Goal: Entertainment & Leisure: Consume media (video, audio)

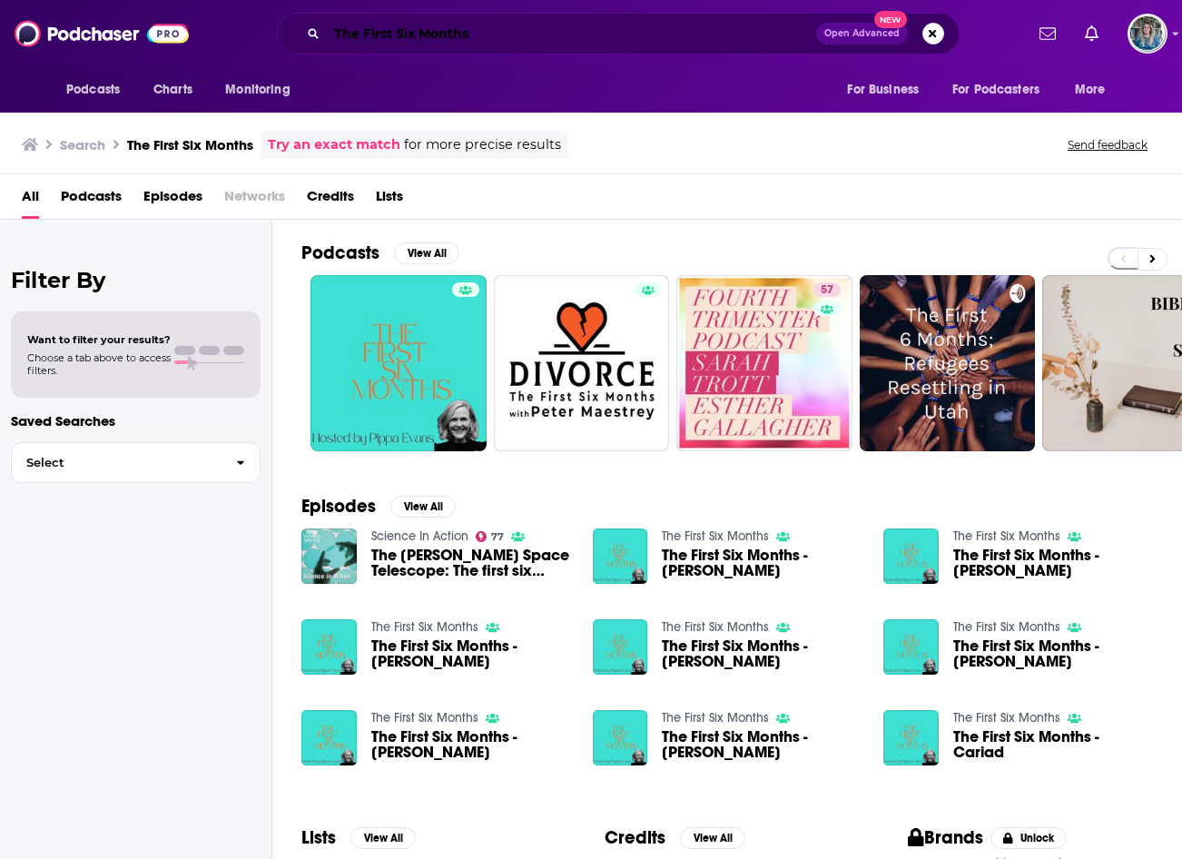
click at [463, 23] on input "The First Six Months" at bounding box center [571, 33] width 489 height 29
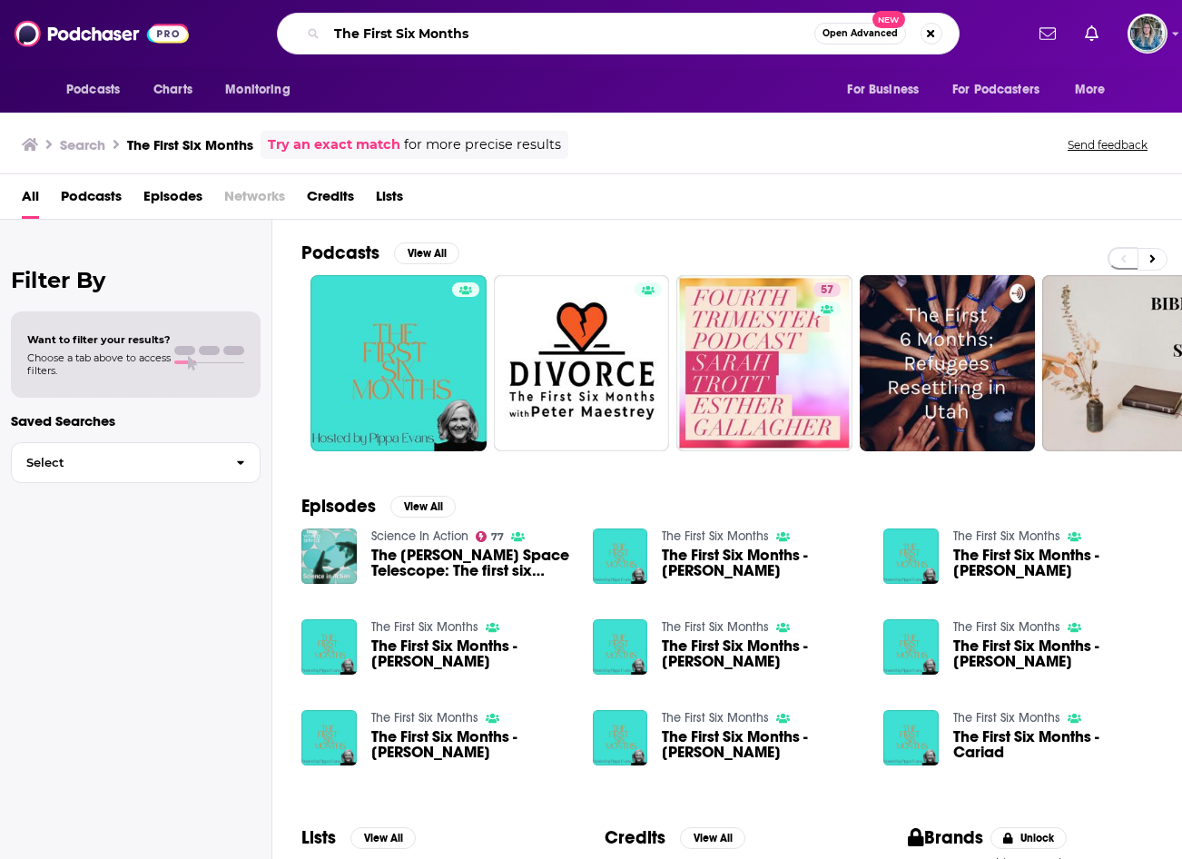
click at [463, 23] on input "The First Six Months" at bounding box center [570, 33] width 487 height 29
paste input "50 Tastes Of Gray"
type input "50 Tastes Of Gray"
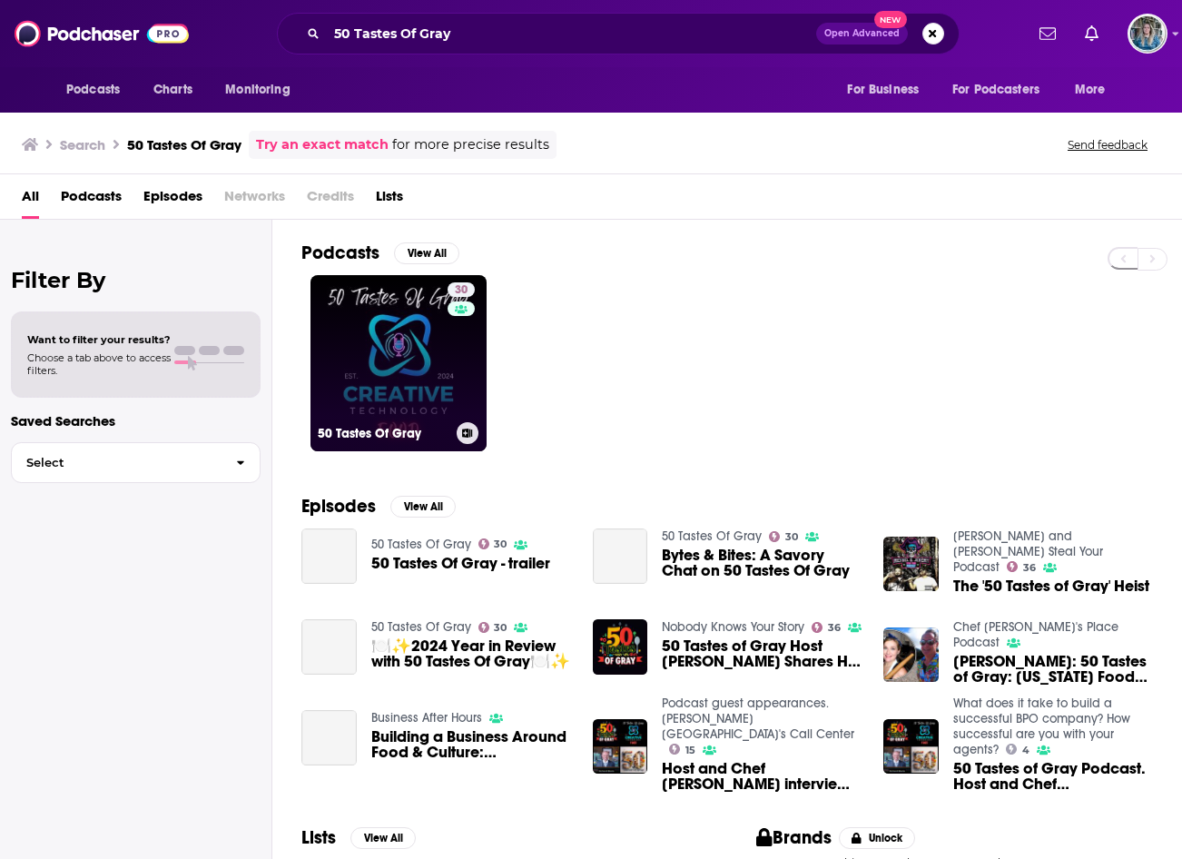
click at [375, 339] on link "30 50 Tastes Of Gray" at bounding box center [398, 363] width 176 height 176
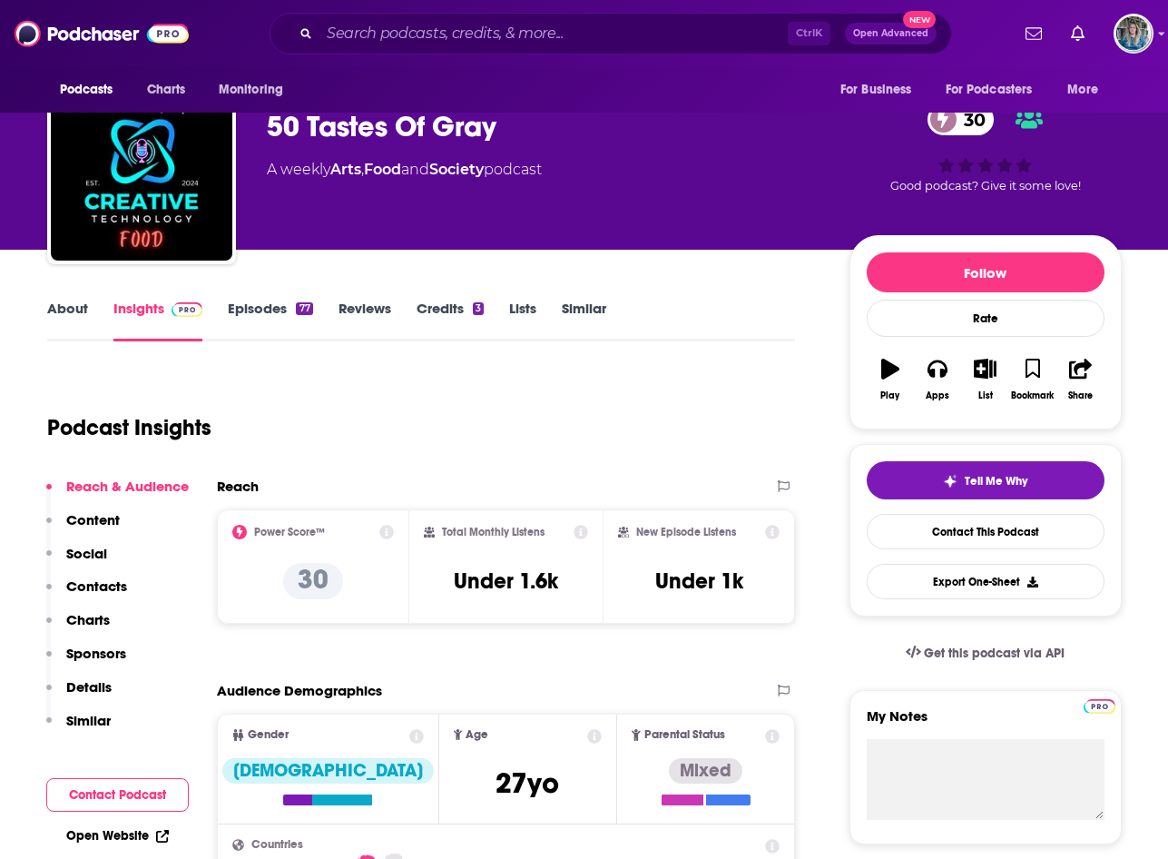
scroll to position [91, 0]
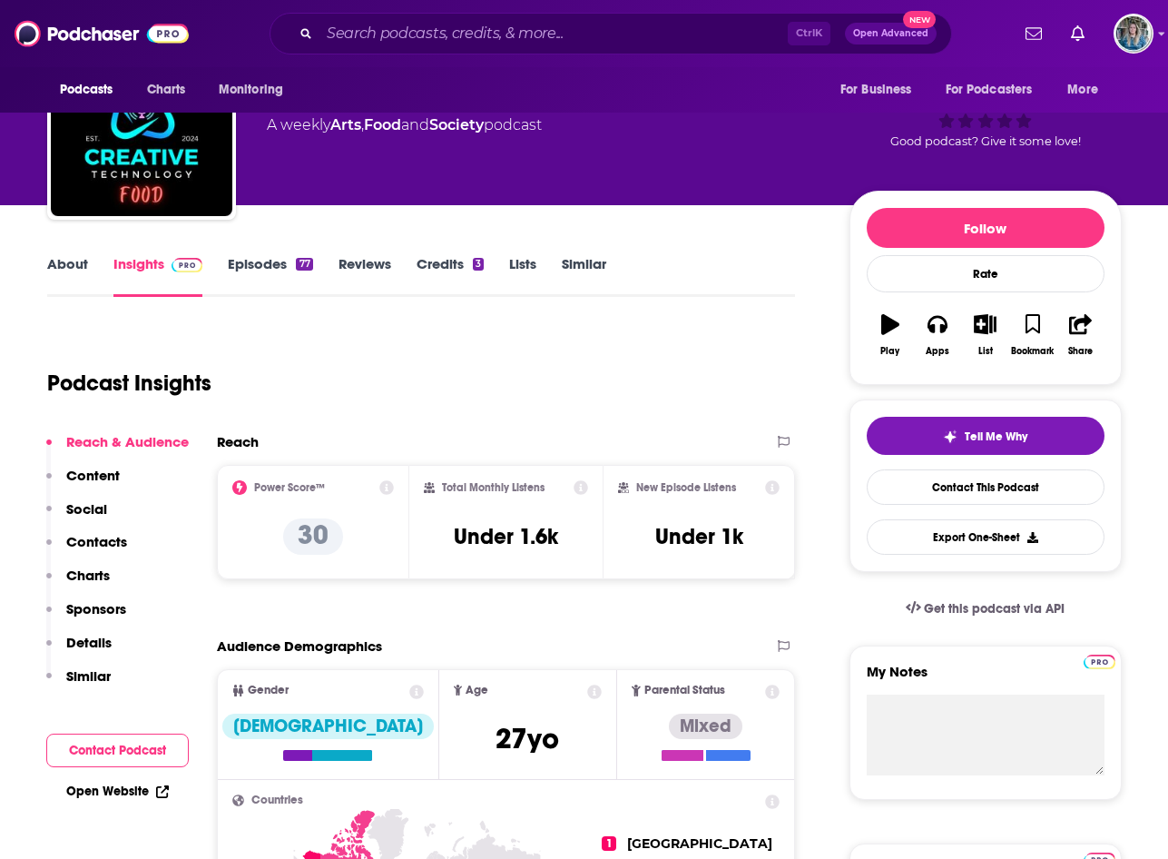
click at [48, 258] on link "About" at bounding box center [67, 276] width 41 height 42
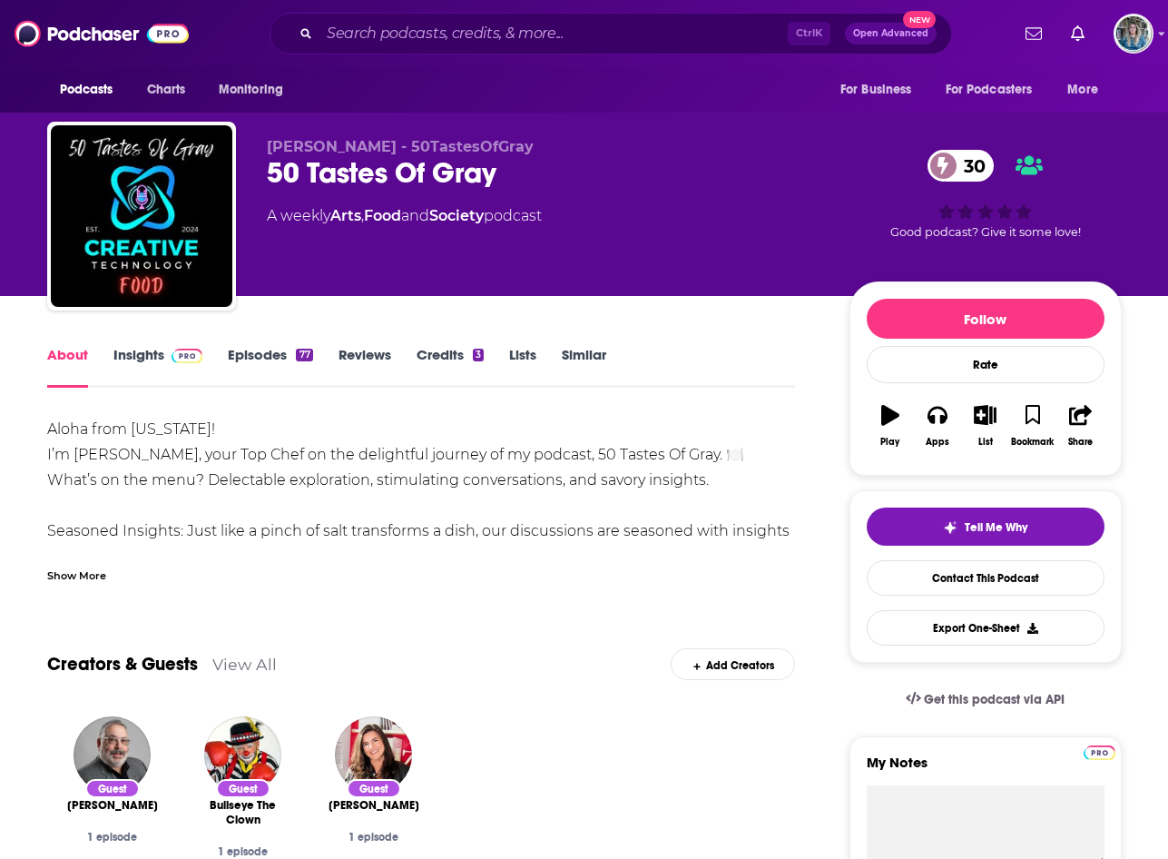
drag, startPoint x: 81, startPoint y: 599, endPoint x: 94, endPoint y: 586, distance: 18.6
click at [94, 579] on div "Show More" at bounding box center [76, 573] width 59 height 17
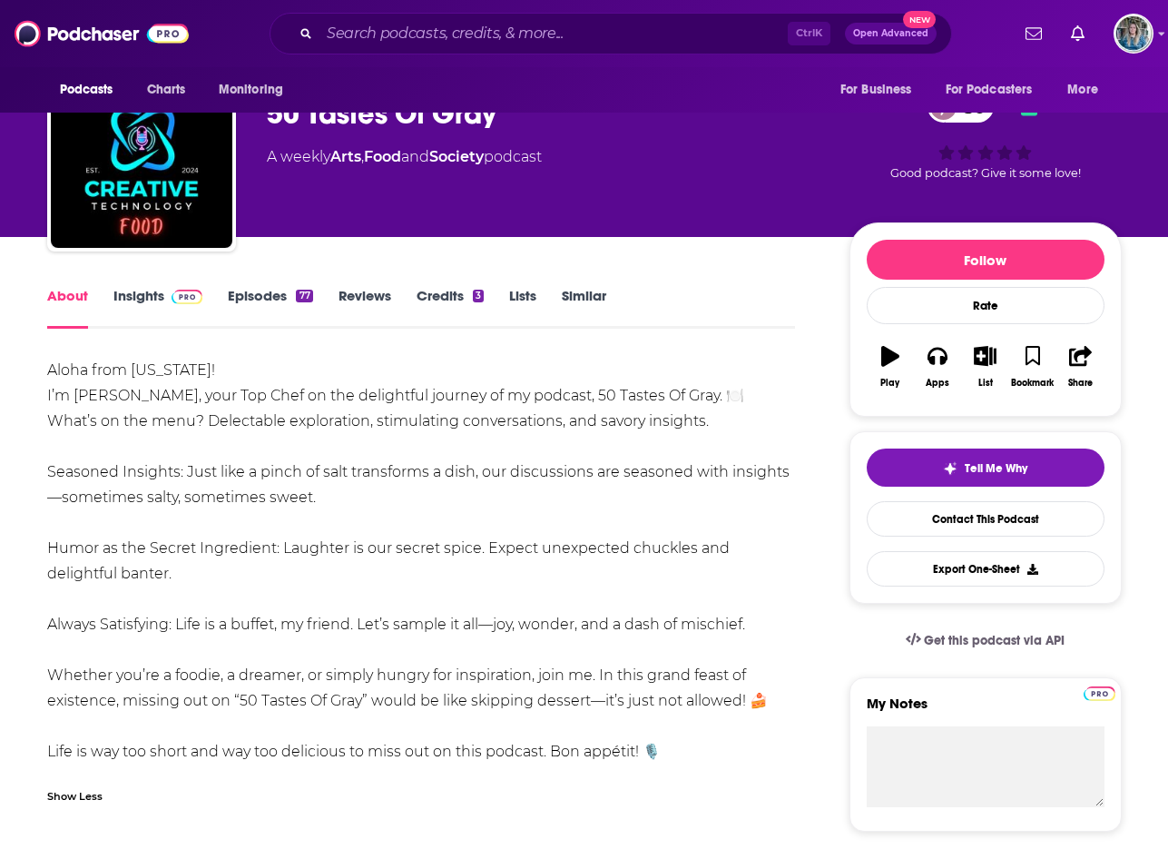
scroll to position [91, 0]
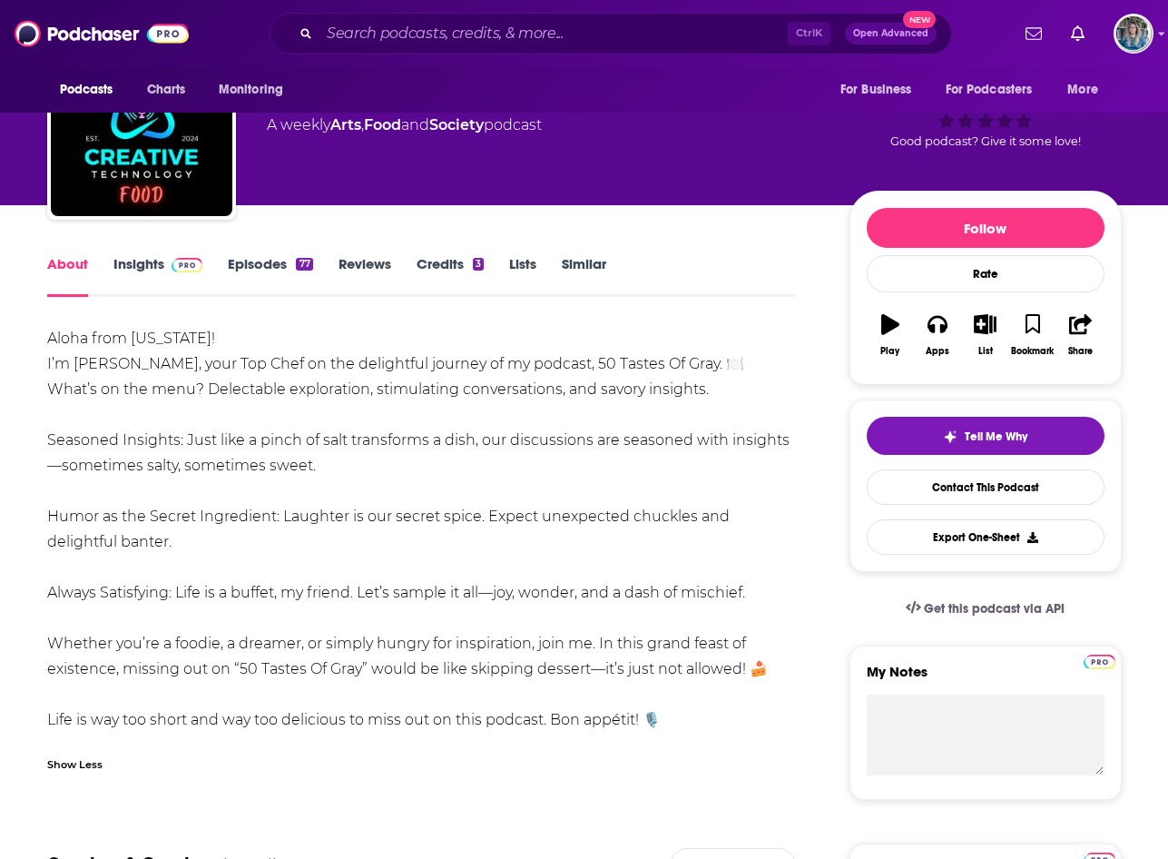
click at [264, 260] on link "Episodes 77" at bounding box center [270, 276] width 84 height 42
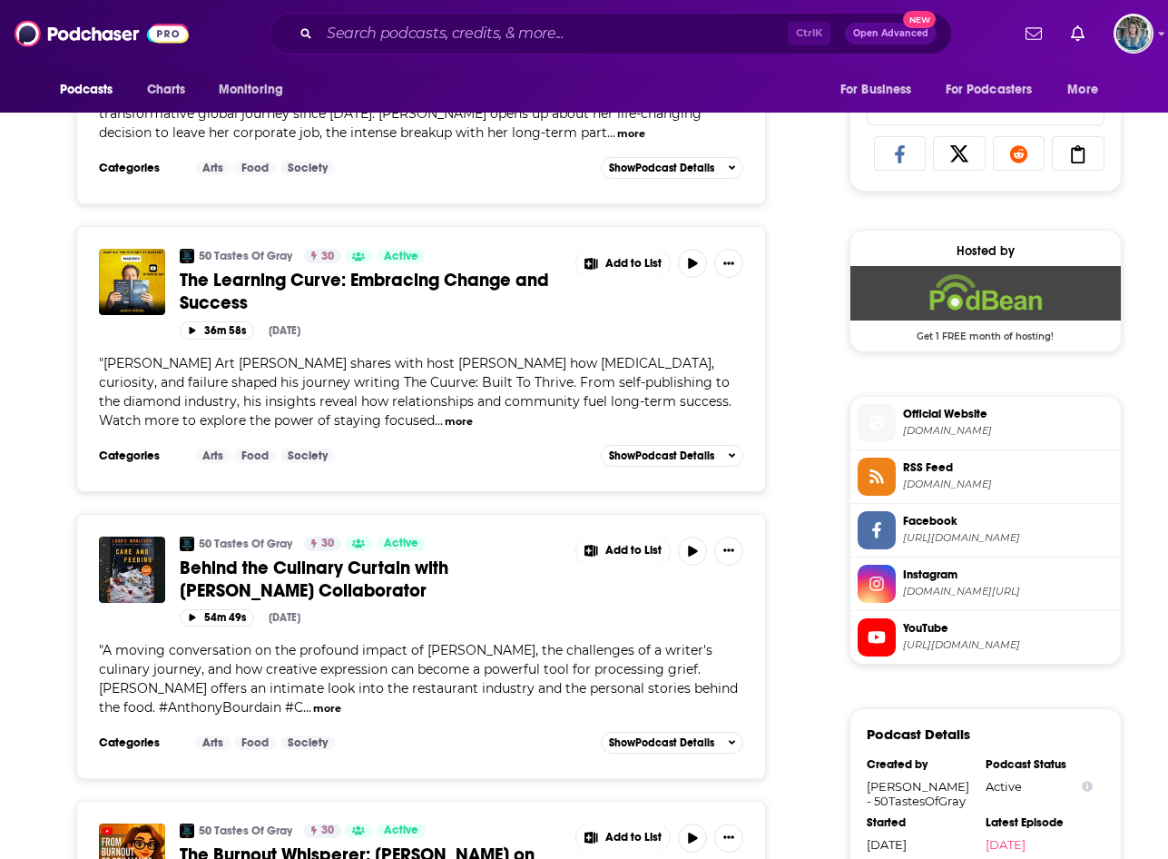
scroll to position [1271, 0]
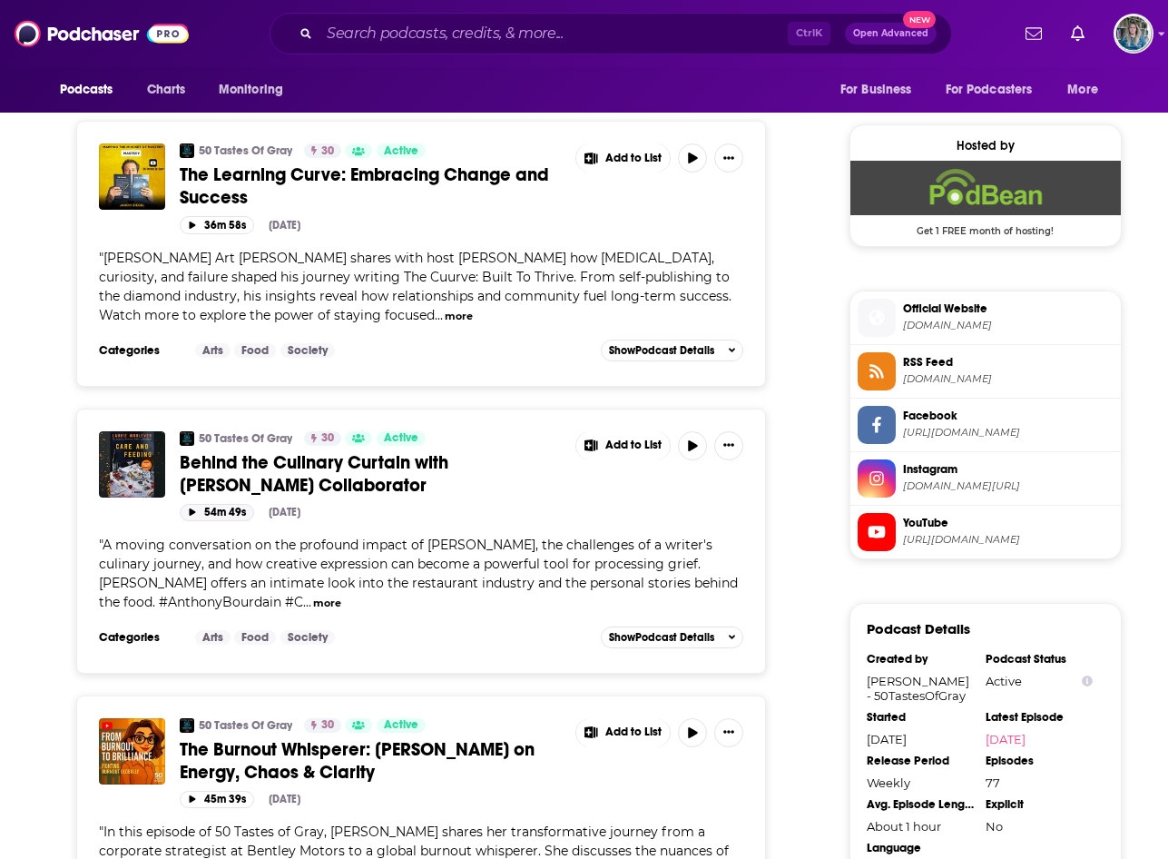
click at [197, 504] on button "54m 49s" at bounding box center [217, 512] width 74 height 17
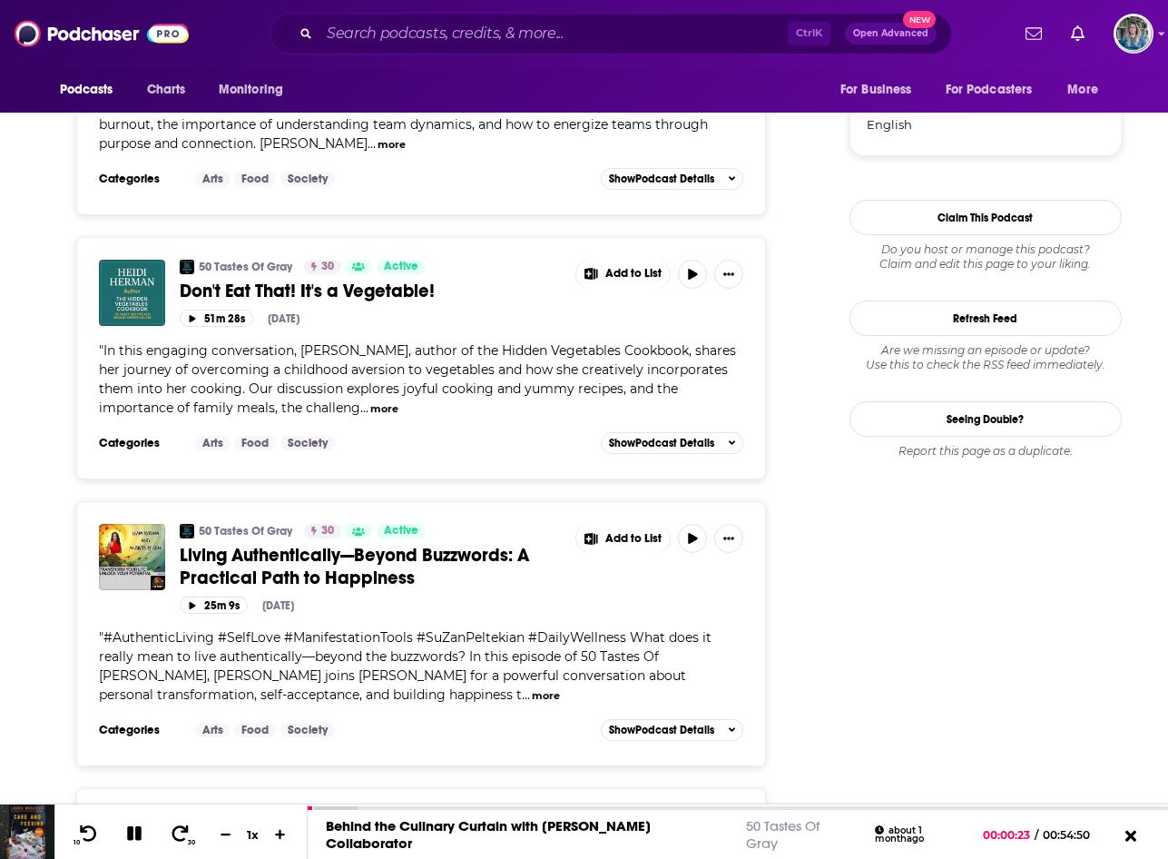
scroll to position [1906, 0]
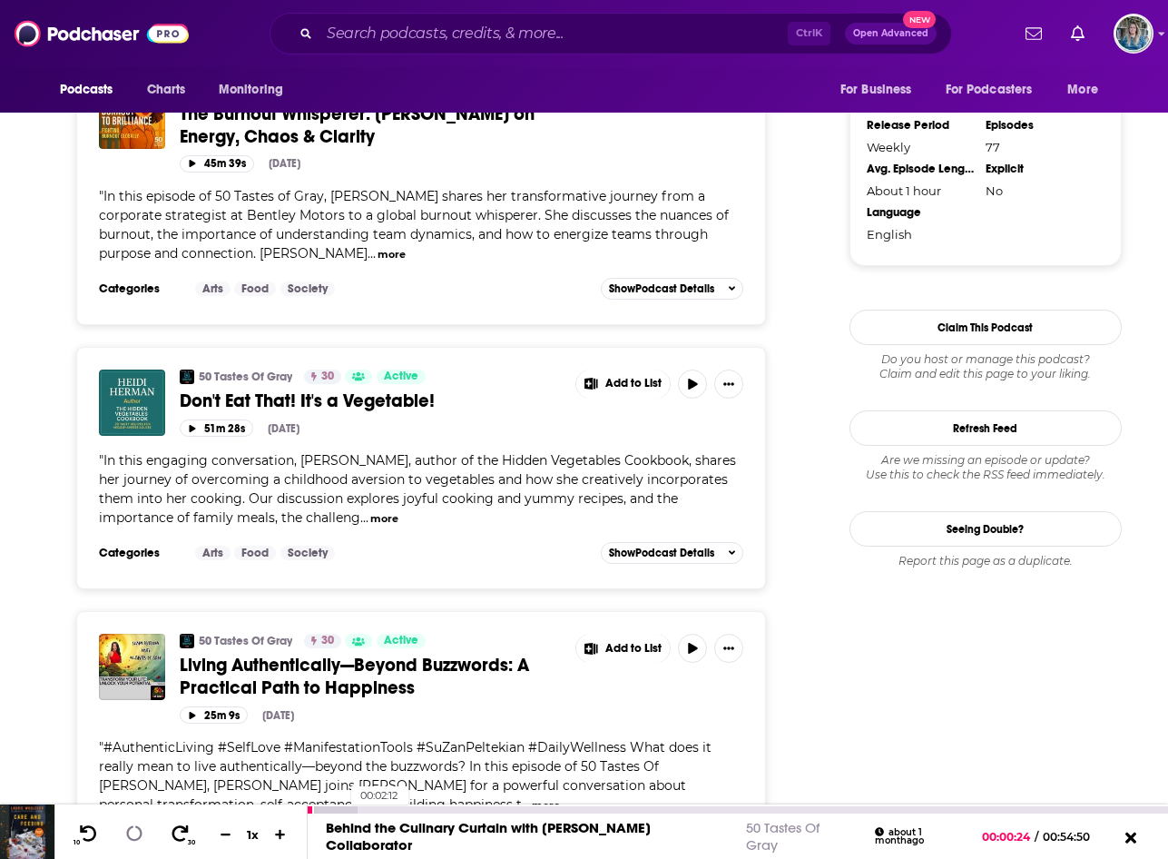
click at [342, 812] on div at bounding box center [333, 809] width 50 height 7
click at [368, 815] on div "Behind the Culinary Curtain with [PERSON_NAME] Collaborator 50 Tastes Of Gray a…" at bounding box center [738, 835] width 860 height 45
click at [370, 812] on div at bounding box center [342, 809] width 69 height 7
click at [206, 419] on button "51m 28s" at bounding box center [217, 427] width 74 height 17
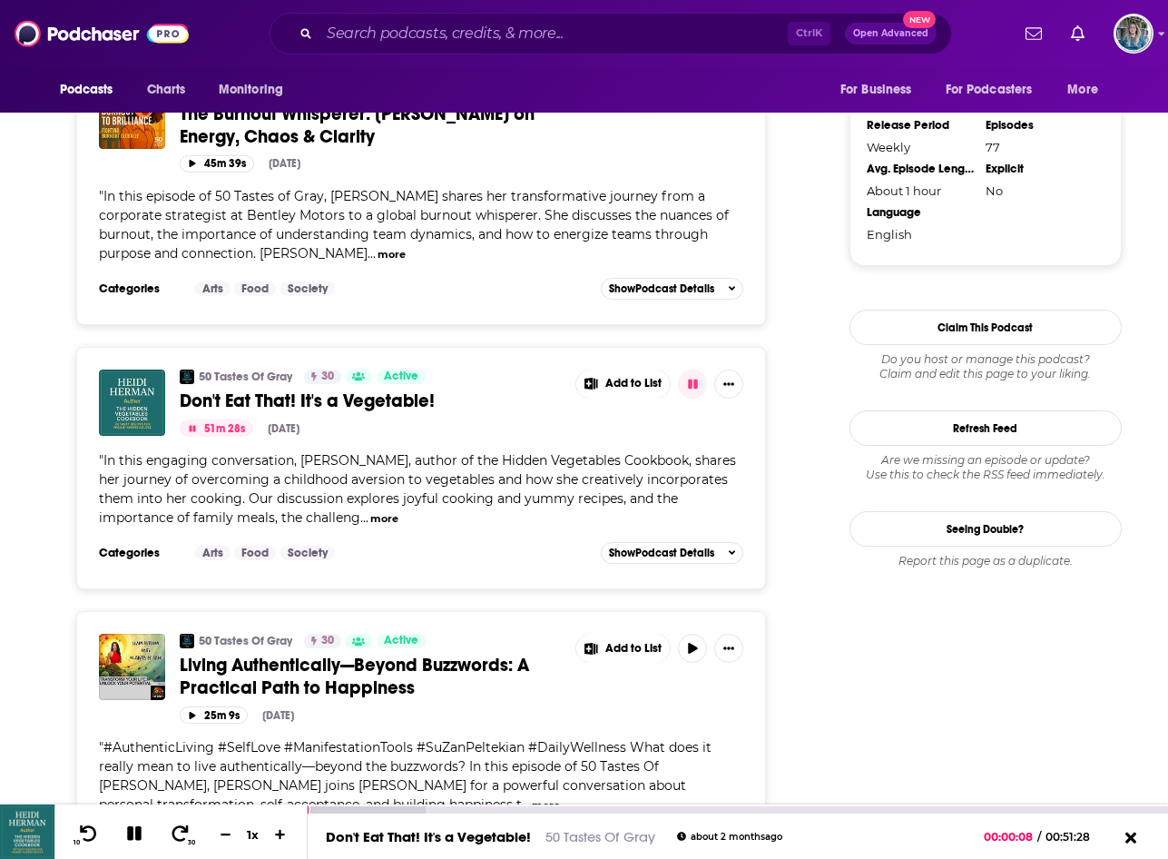
click at [348, 813] on div "Don't Eat That! It's a Vegetable! 50 Tastes Of Gray about [DATE] 00:00:08 / 00:…" at bounding box center [738, 835] width 860 height 45
click at [349, 811] on div at bounding box center [367, 809] width 118 height 7
click at [359, 810] on div at bounding box center [379, 809] width 142 height 7
click at [1123, 840] on icon at bounding box center [1130, 838] width 23 height 18
